Goal: Task Accomplishment & Management: Manage account settings

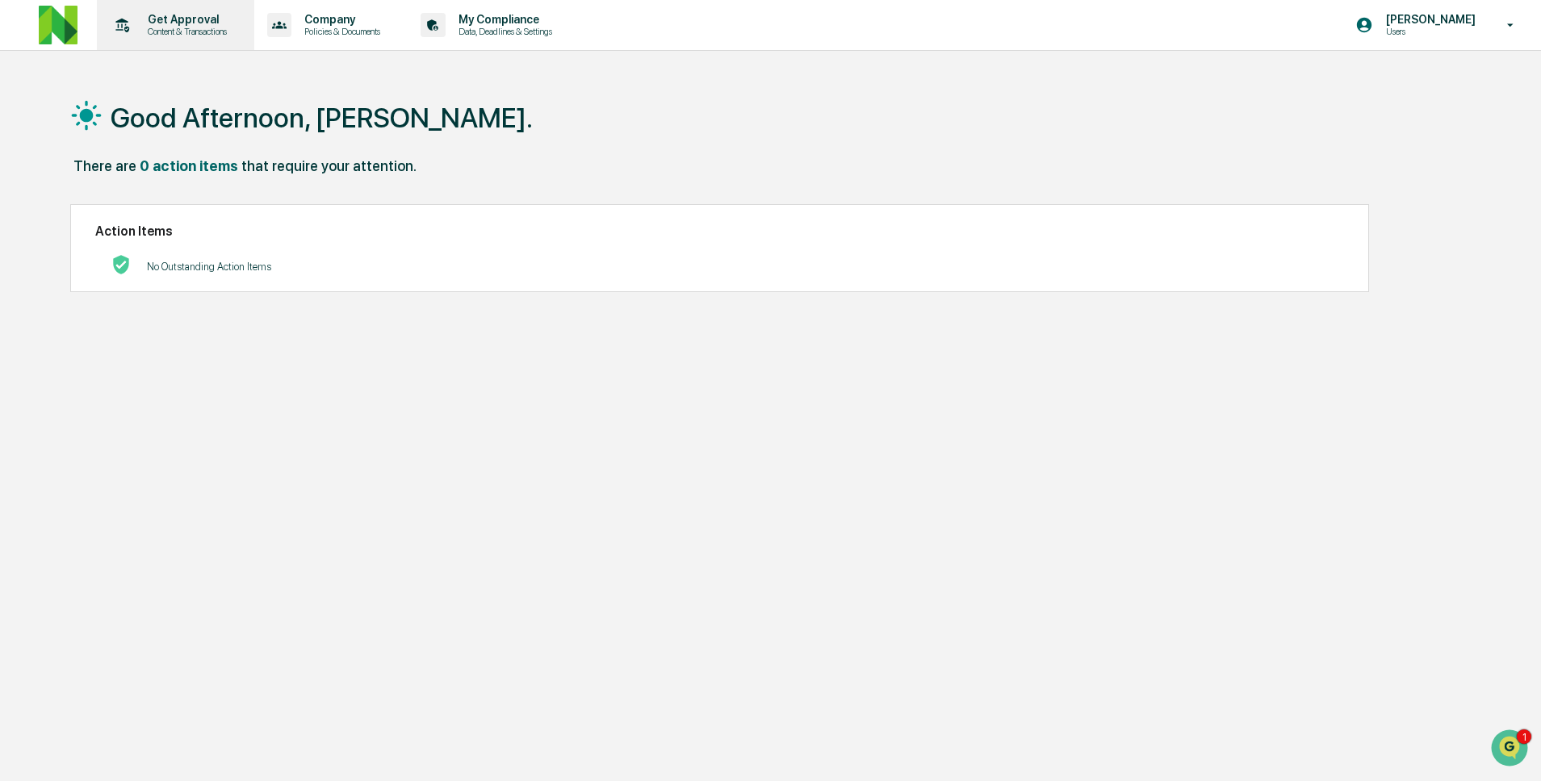
click at [201, 32] on p "Content & Transactions" at bounding box center [185, 31] width 100 height 11
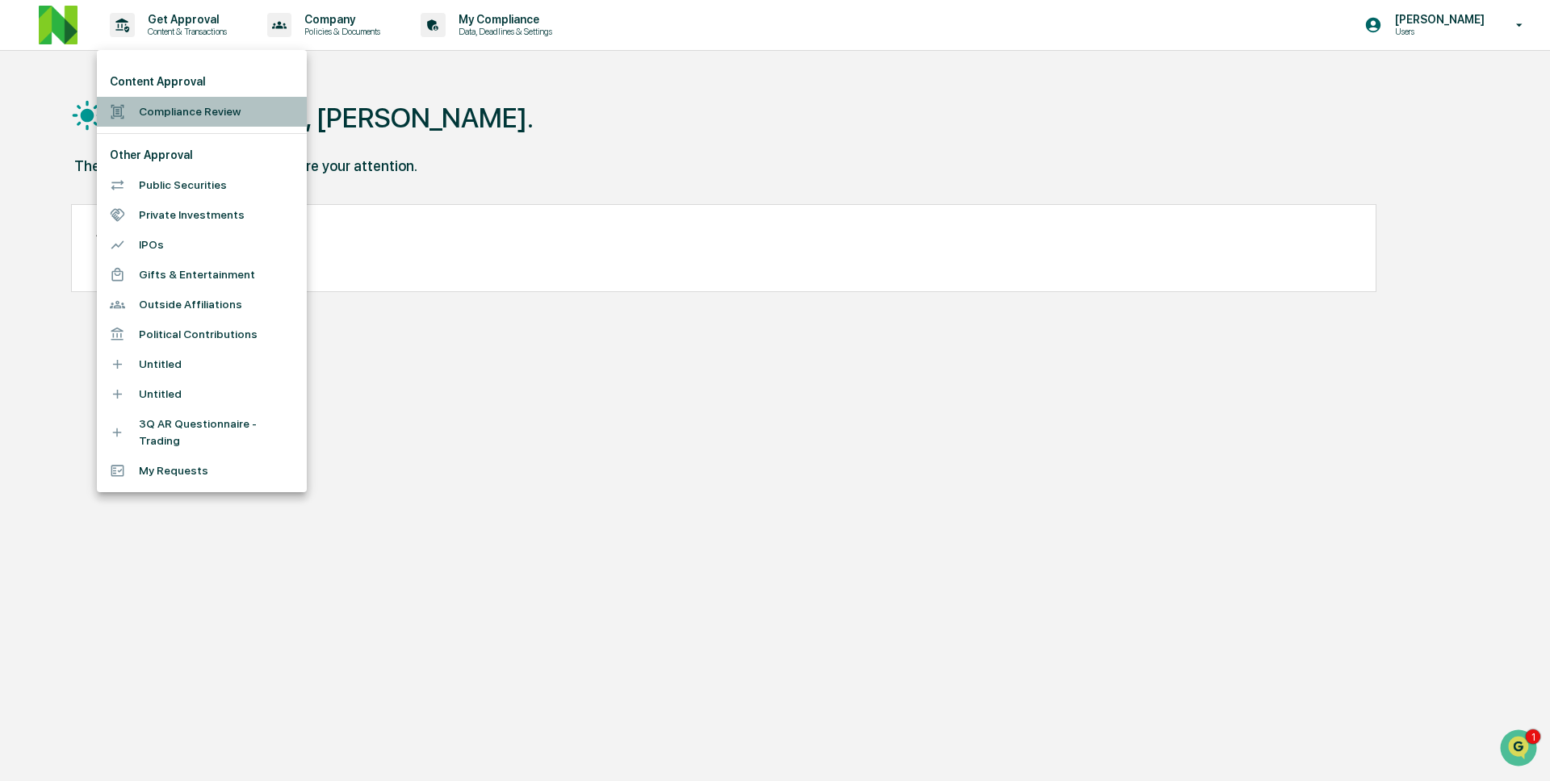
click at [224, 116] on li "Compliance Review" at bounding box center [202, 112] width 210 height 30
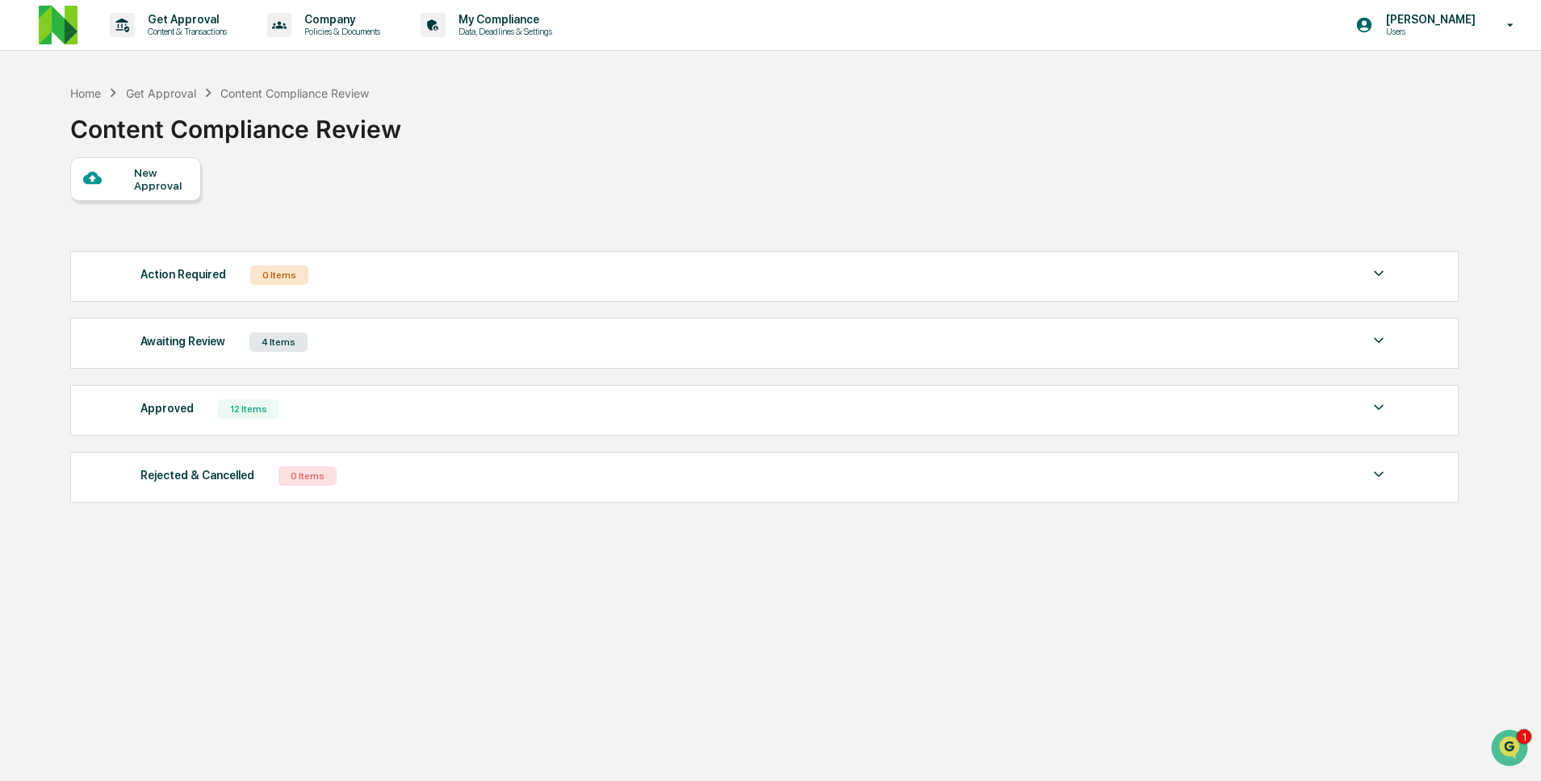
click at [419, 337] on div "Awaiting Review 4 Items" at bounding box center [764, 342] width 1248 height 23
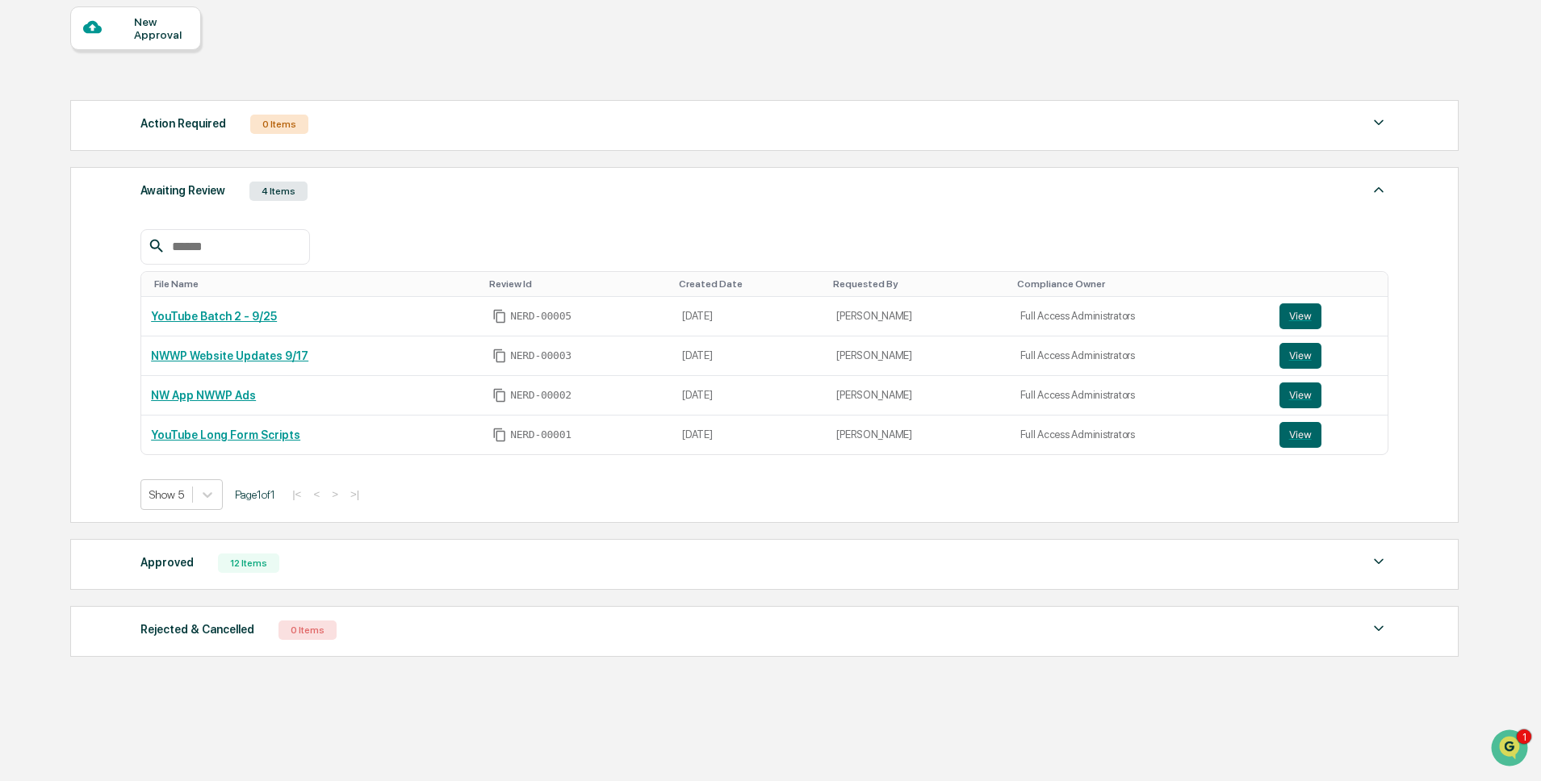
scroll to position [178, 0]
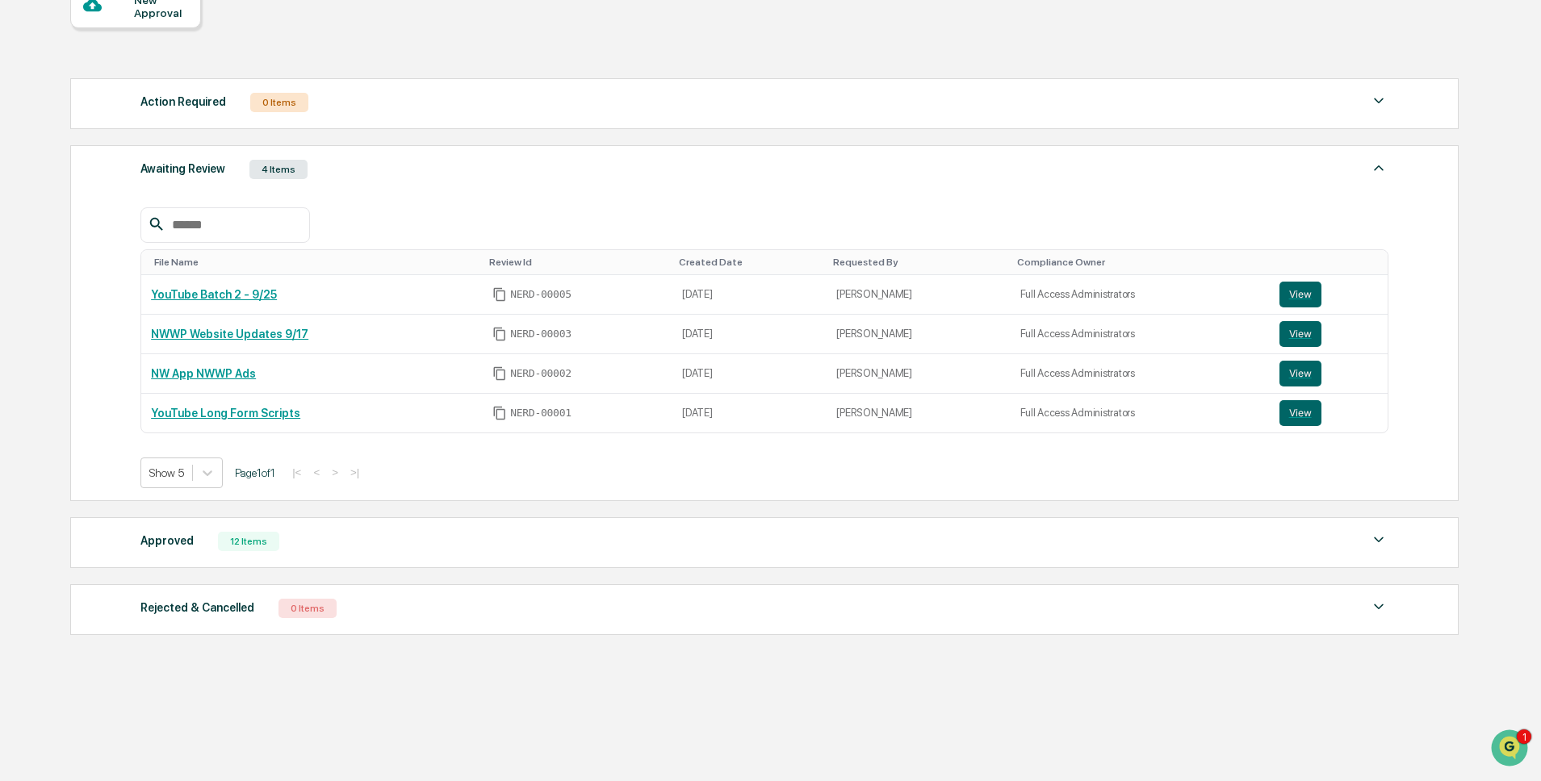
click at [361, 544] on div "Approved 12 Items" at bounding box center [764, 541] width 1248 height 23
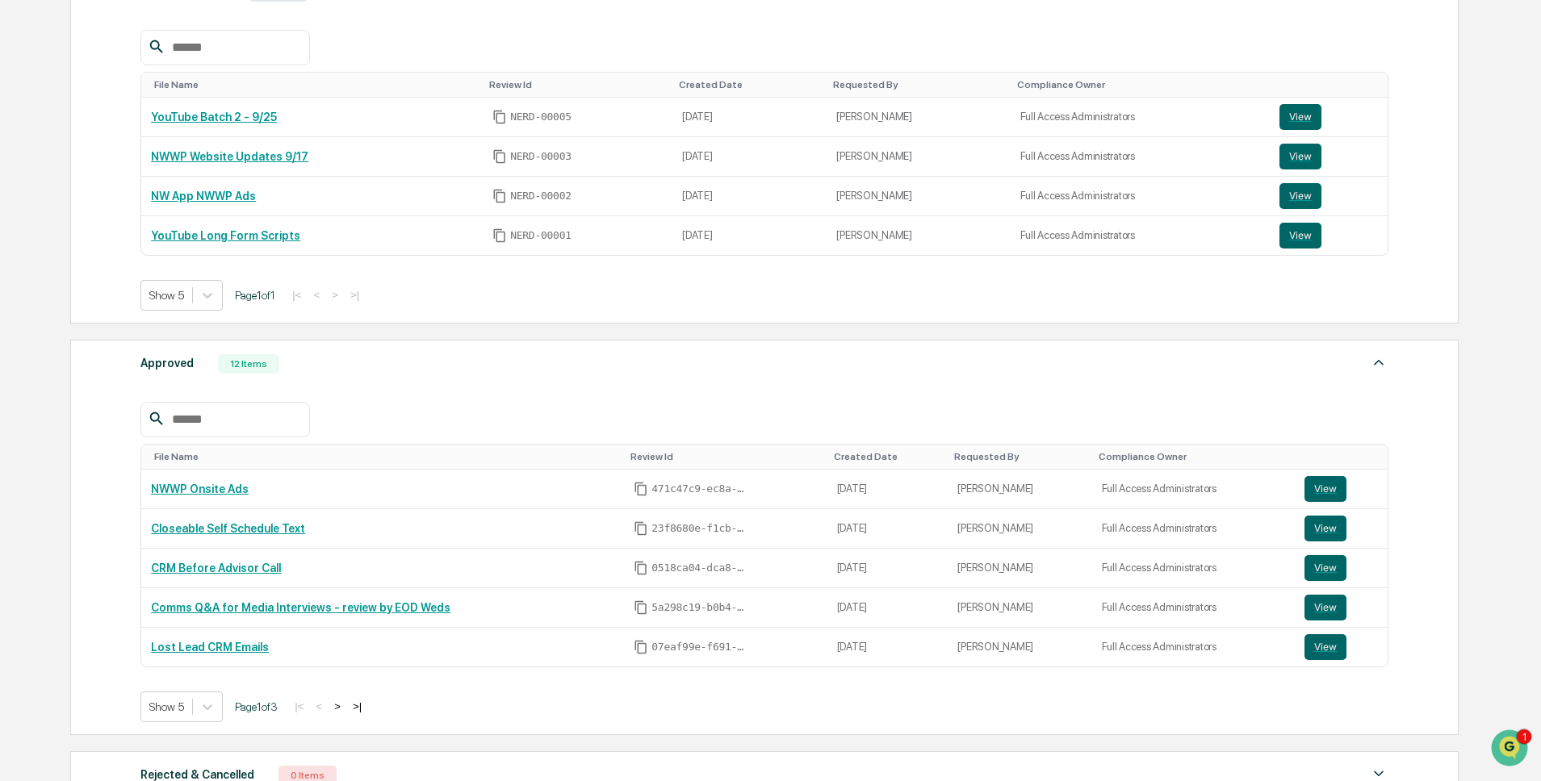
scroll to position [524, 0]
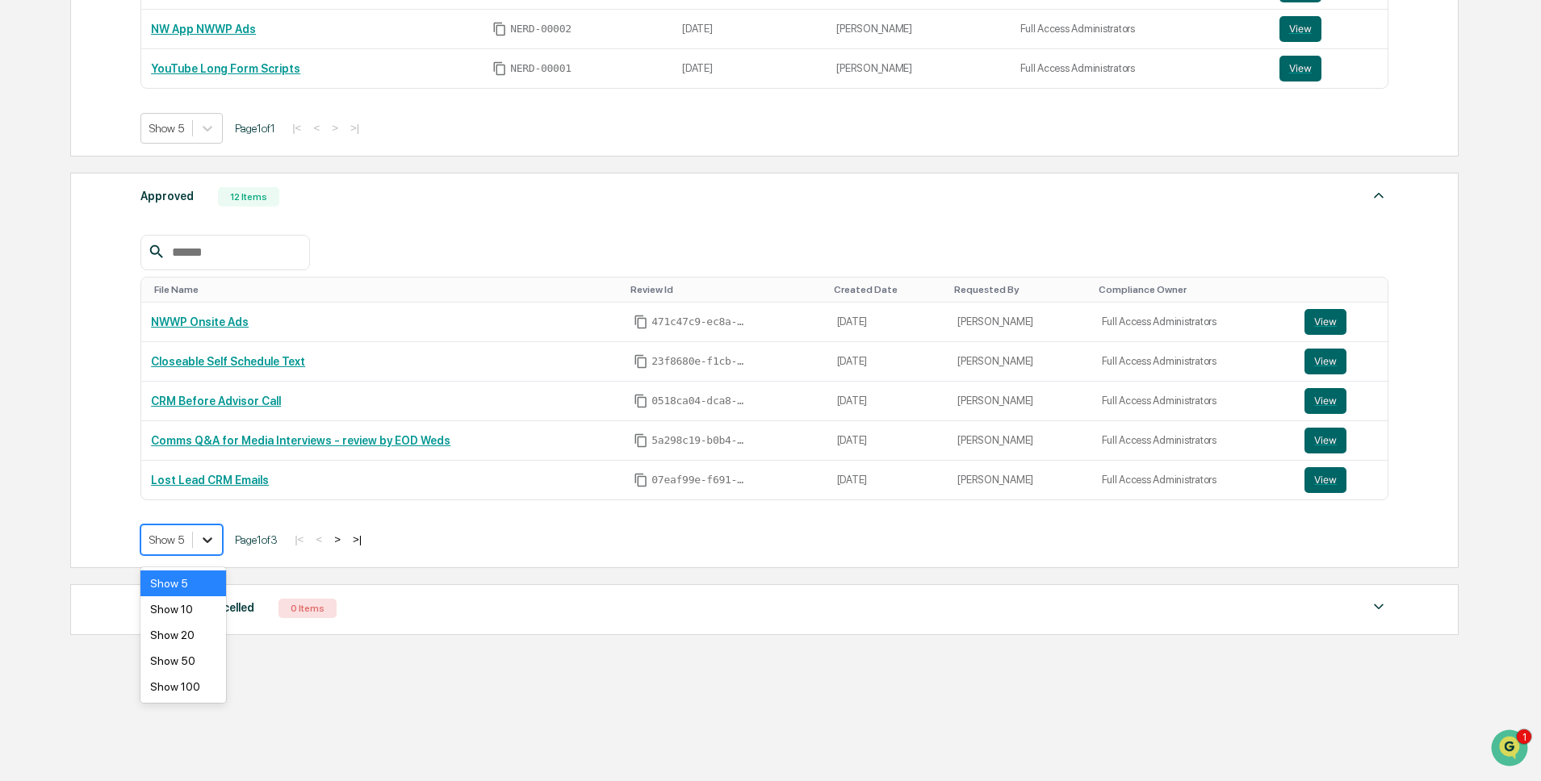
click at [205, 543] on icon at bounding box center [207, 540] width 16 height 16
click at [179, 676] on div "Show 100" at bounding box center [183, 687] width 86 height 26
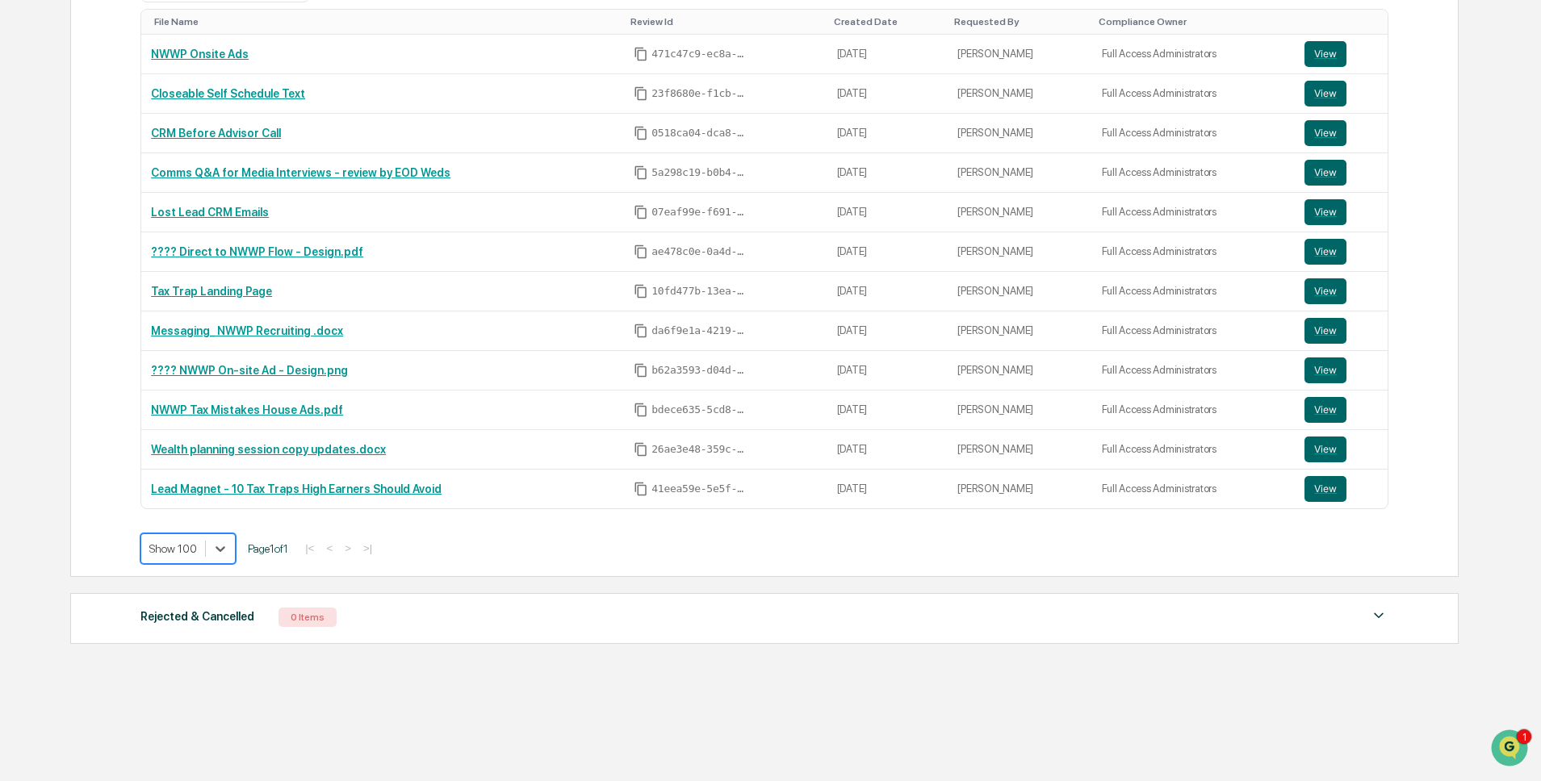
scroll to position [801, 0]
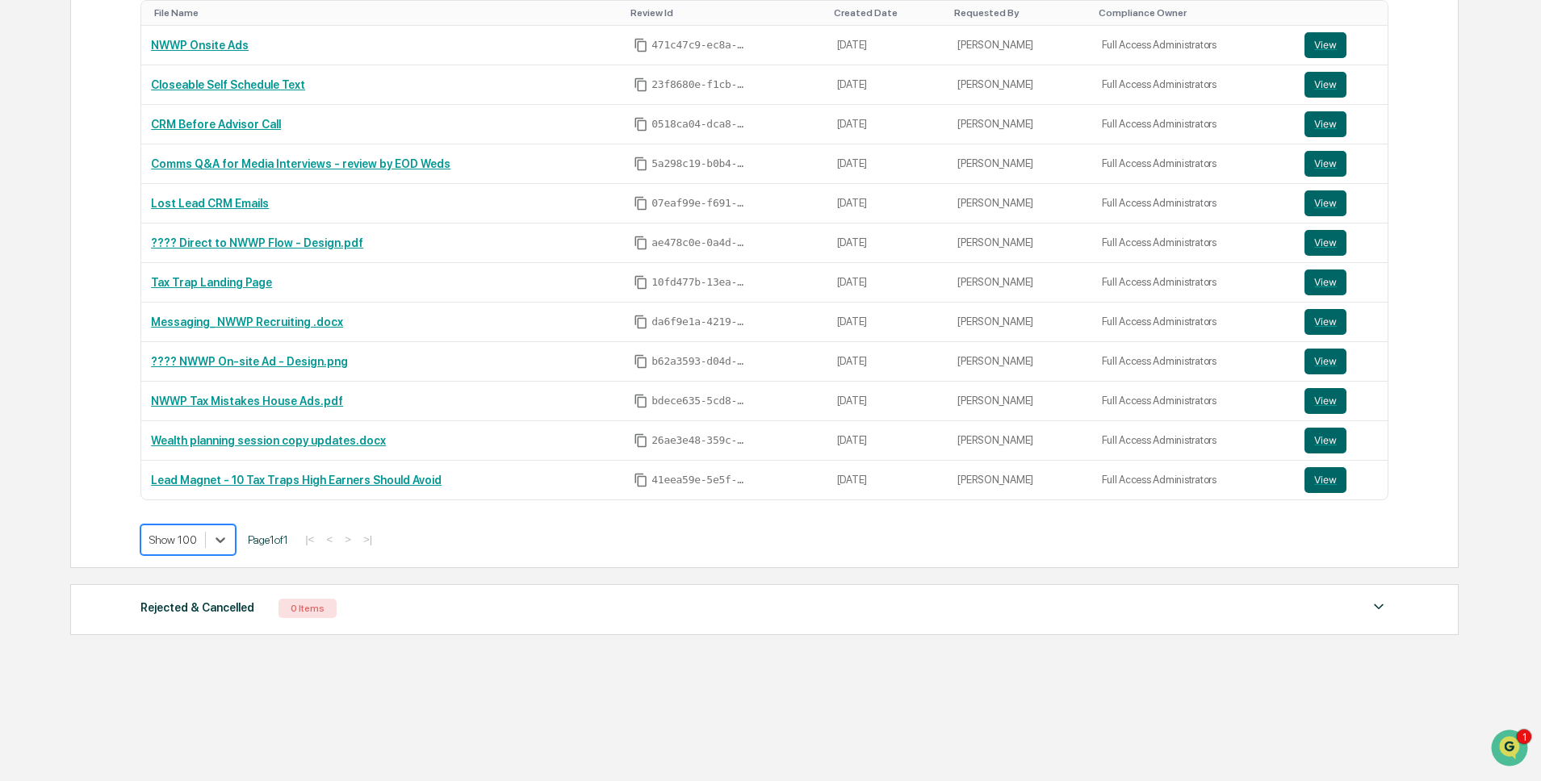
click at [119, 505] on div "Approved 12 Items File Name Review Id Created Date Requested By Compliance Owne…" at bounding box center [764, 232] width 1389 height 672
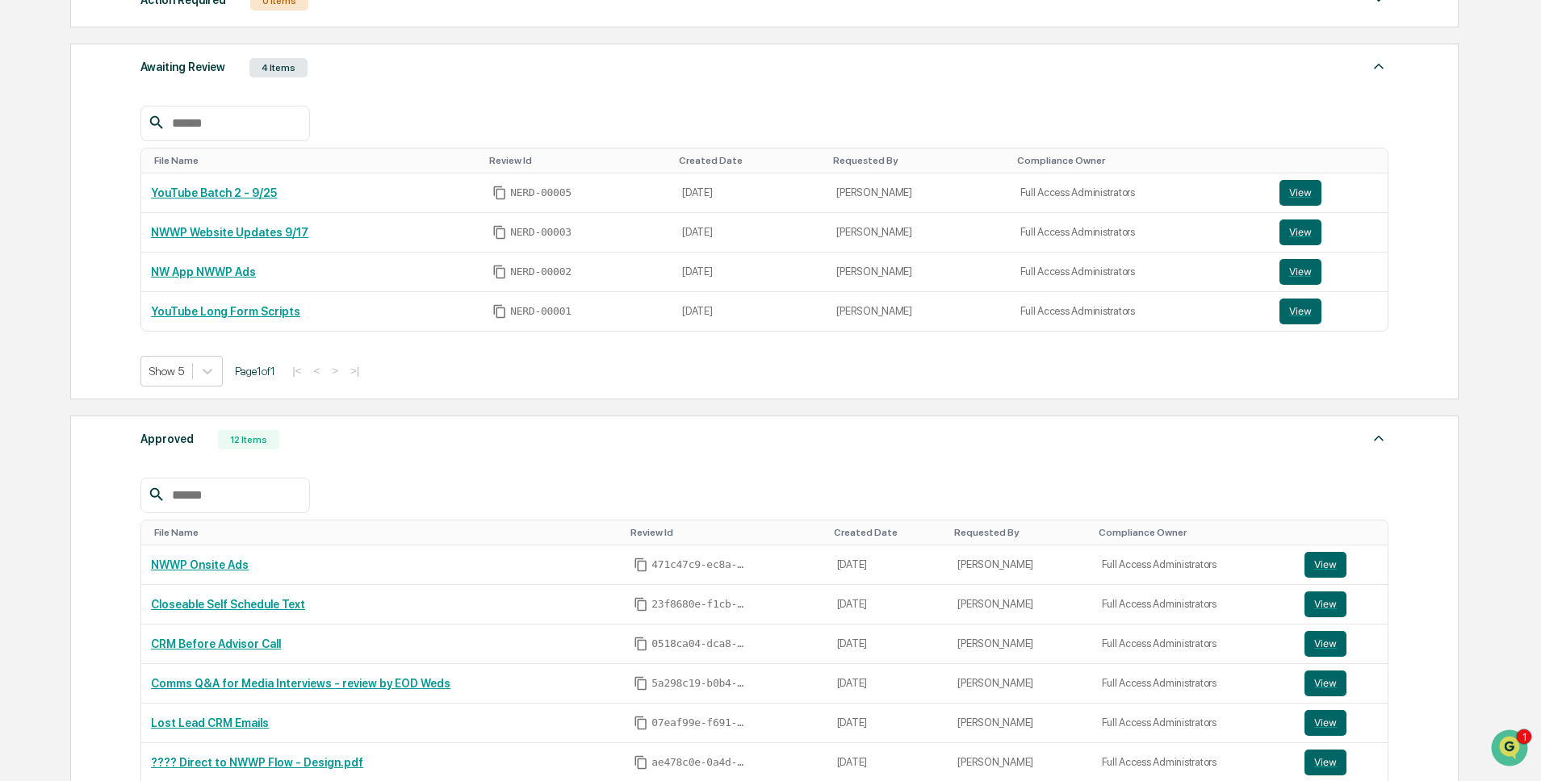
scroll to position [294, 0]
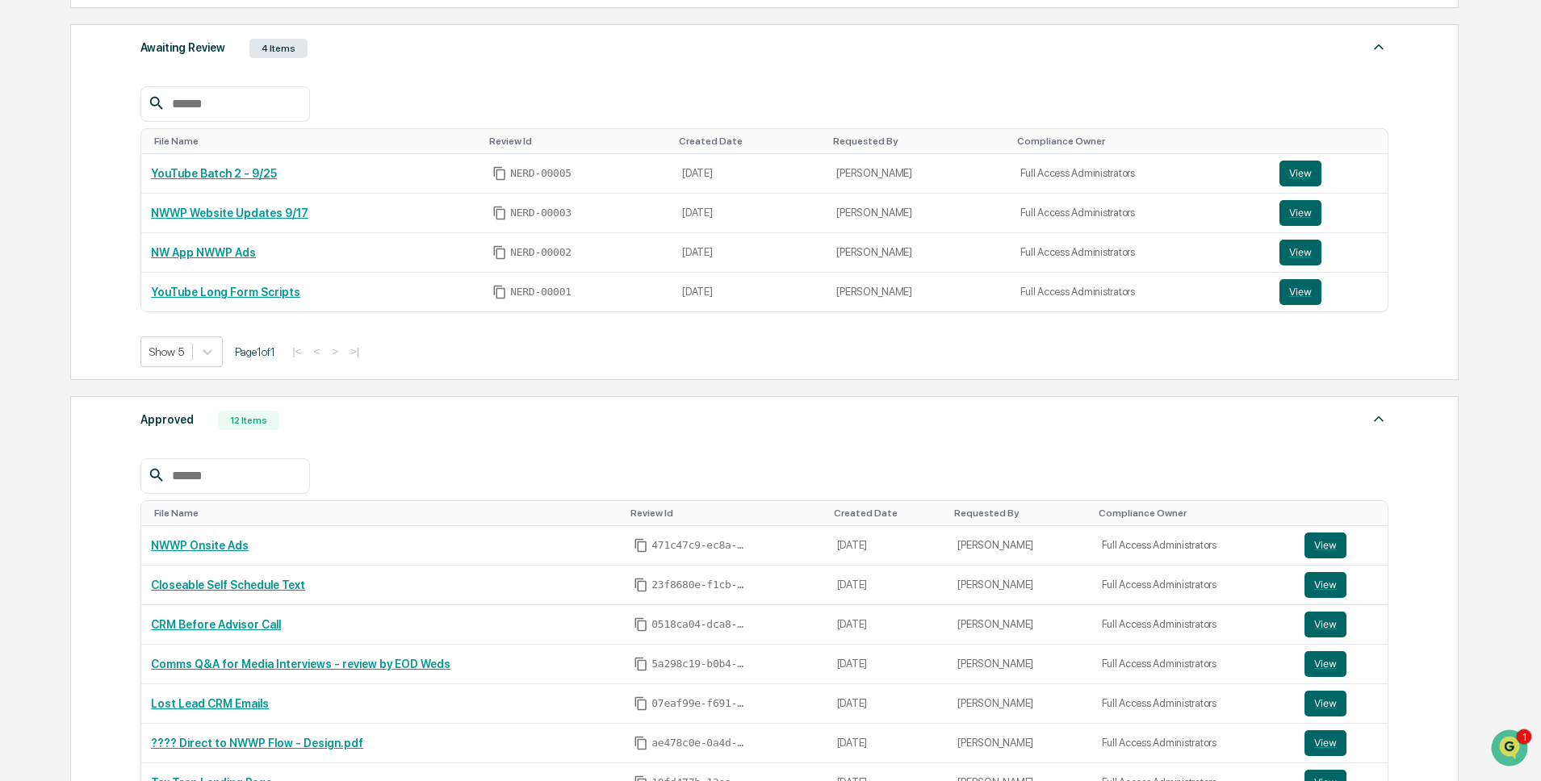
click at [98, 469] on div "Approved 12 Items File Name Review Id Created Date Requested By Compliance Owne…" at bounding box center [764, 732] width 1389 height 672
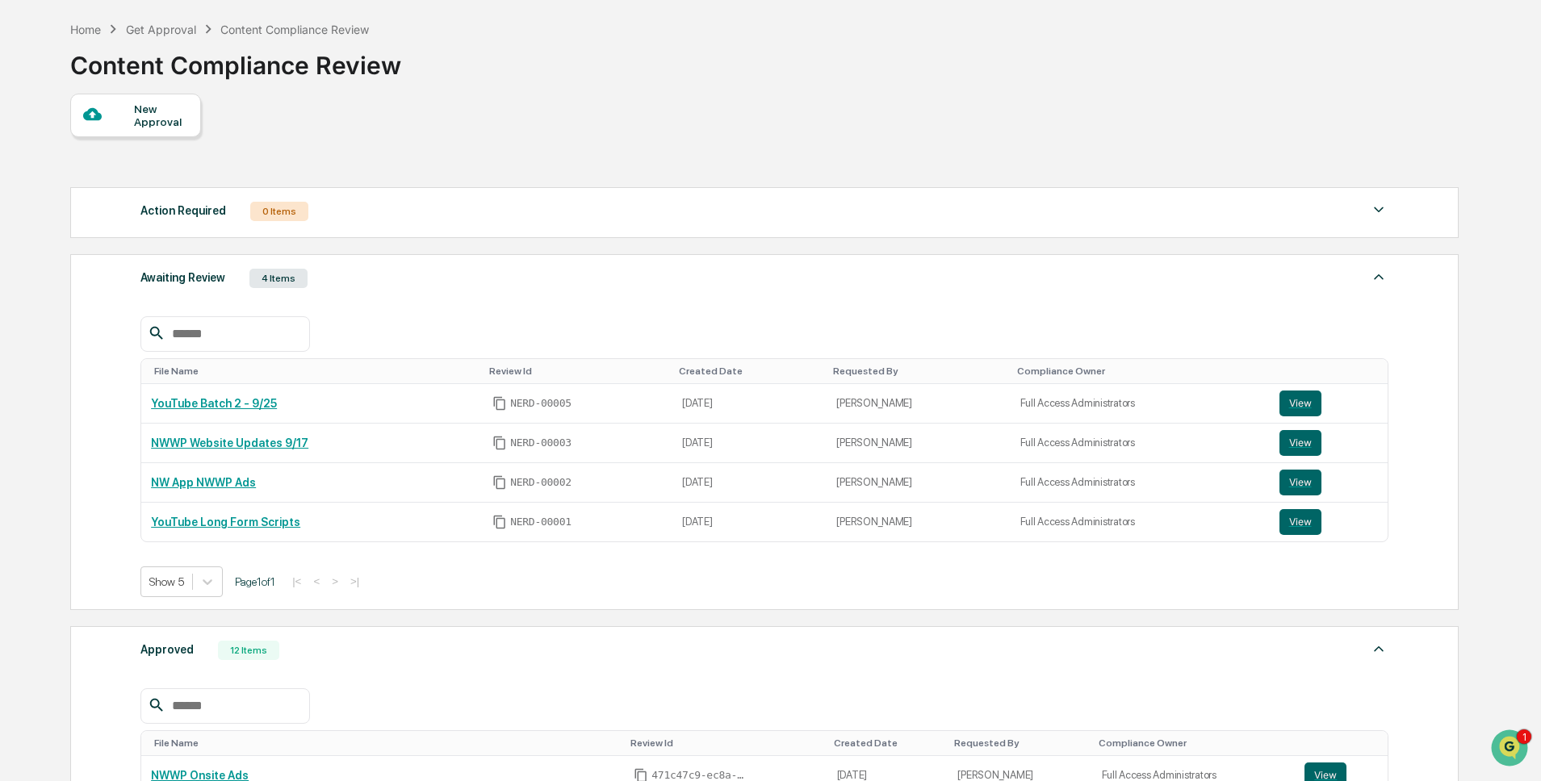
scroll to position [66, 0]
click at [182, 585] on div at bounding box center [166, 580] width 35 height 16
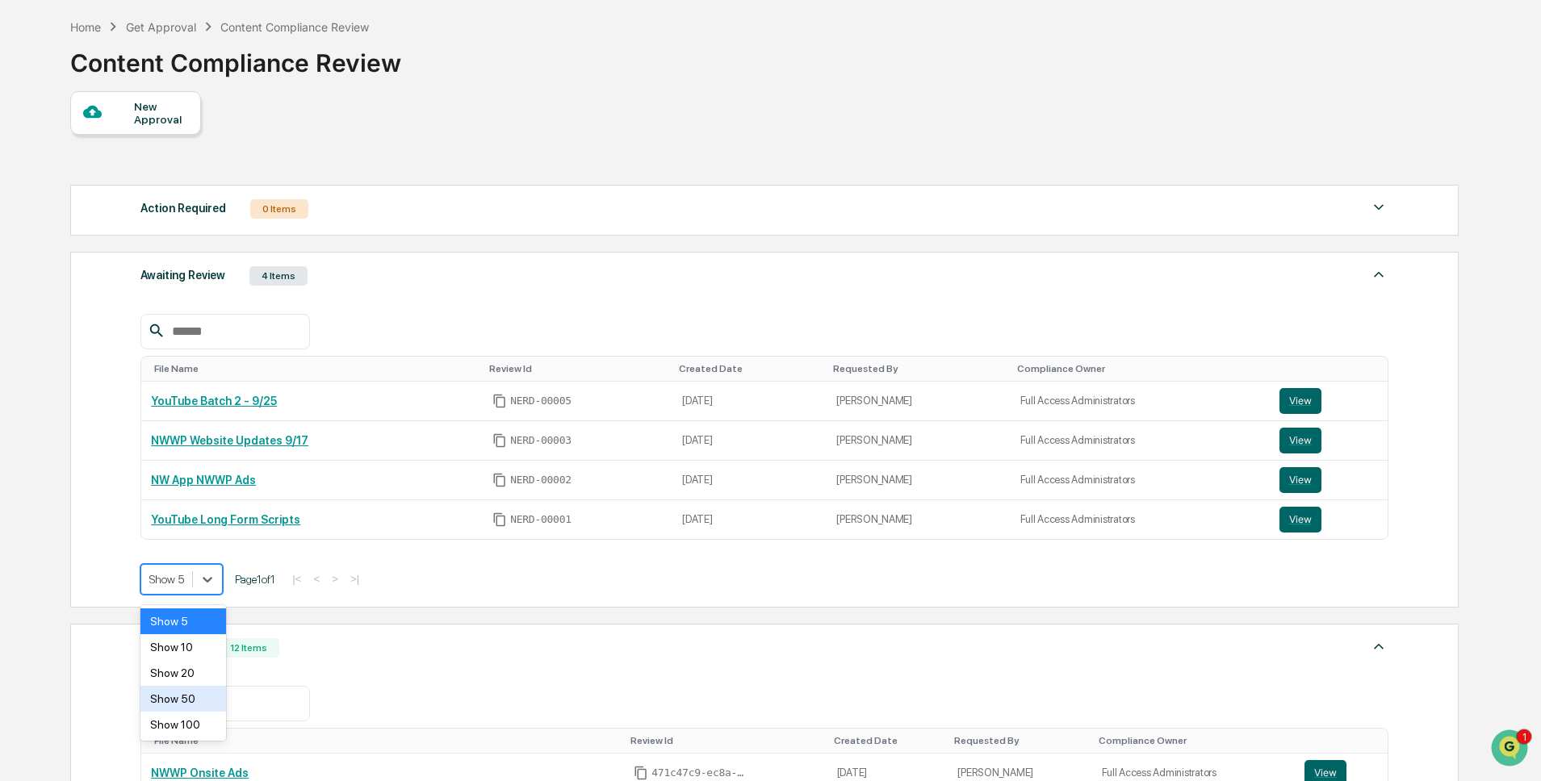
click at [186, 688] on div "Show 50" at bounding box center [183, 699] width 86 height 26
click at [513, 617] on div "Action Required 0 Items No data to display Show 5 Page 1 of 0 |< < > >| Awaitin…" at bounding box center [763, 774] width 1387 height 1195
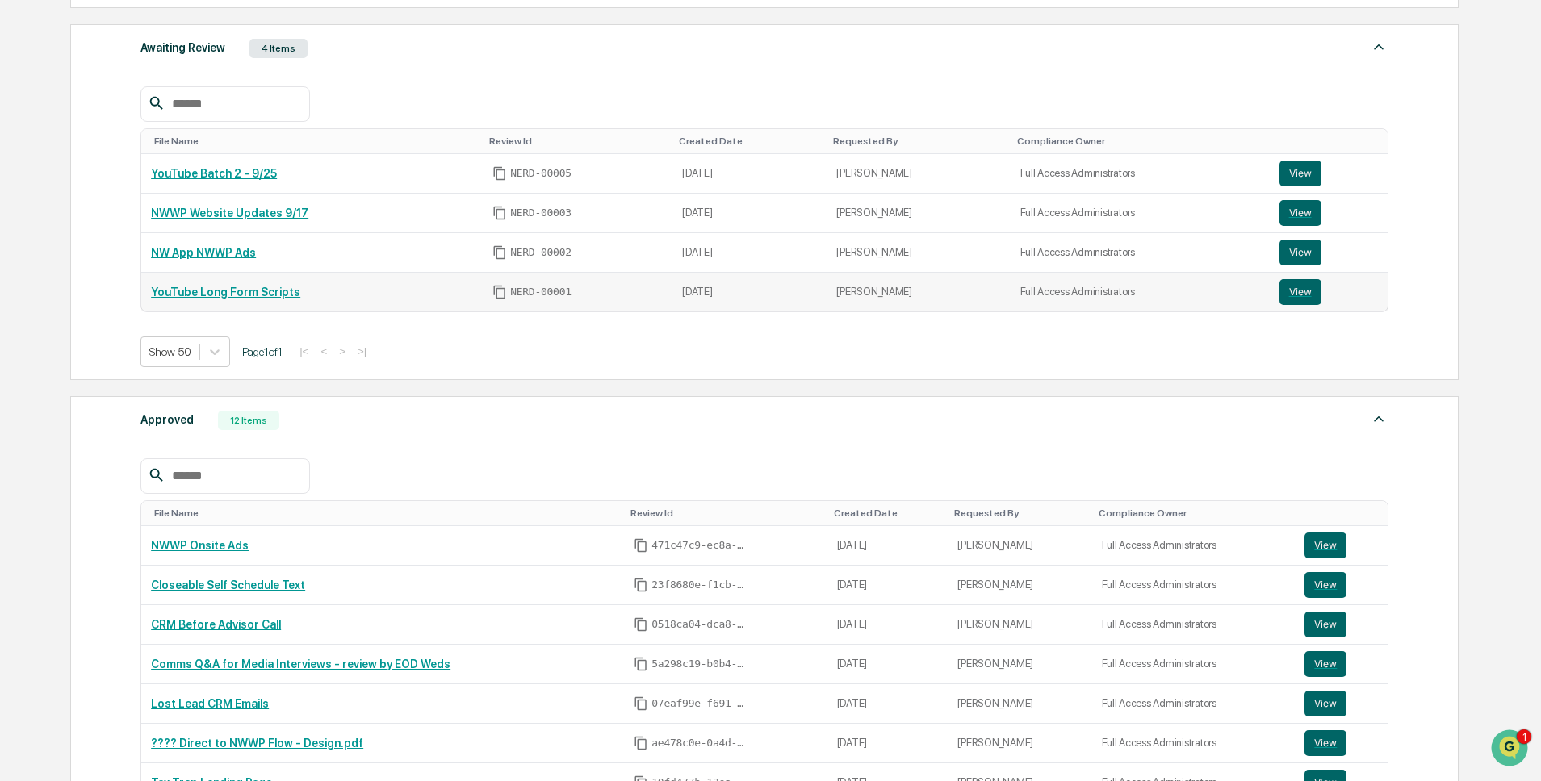
scroll to position [125, 0]
